Goal: Check status

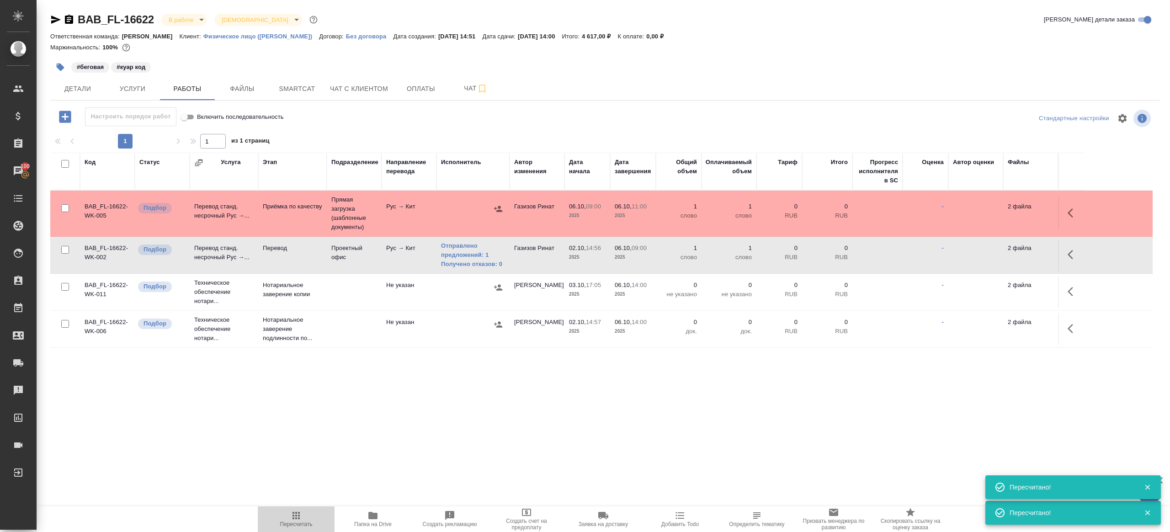
click at [306, 522] on span "Пересчитать" at bounding box center [296, 524] width 32 height 6
click at [304, 522] on span "Пересчитать" at bounding box center [296, 524] width 32 height 6
click at [303, 522] on span "Пересчитать" at bounding box center [296, 524] width 32 height 6
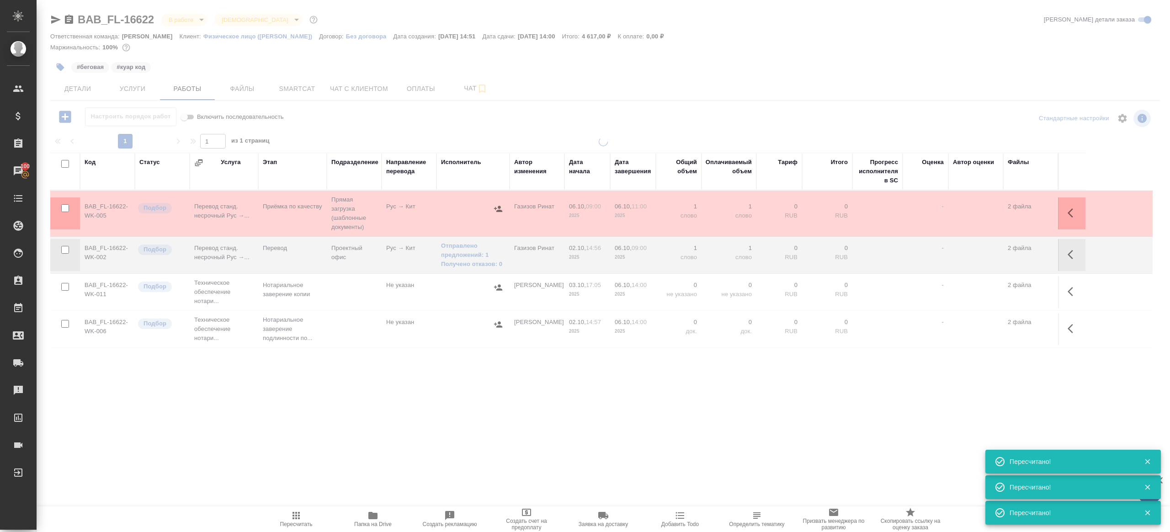
click at [357, 452] on div ".cls-1 fill:#fff; AWATERA [PERSON_NAME] Клиенты Спецификации Заказы 100 Чаты To…" at bounding box center [585, 266] width 1170 height 532
